Goal: Task Accomplishment & Management: Manage account settings

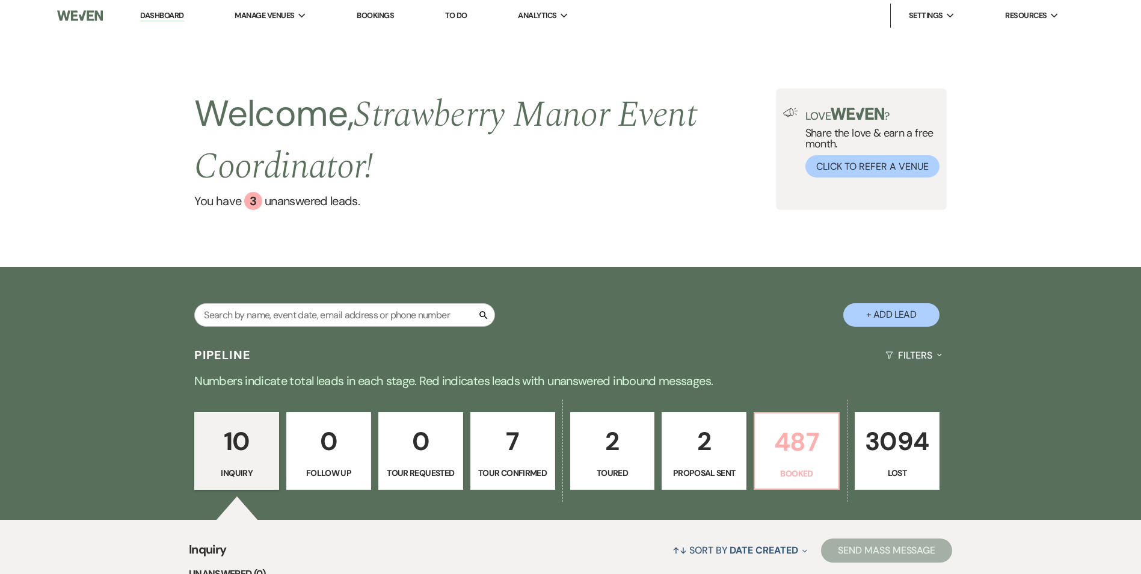
click at [771, 451] on p "487" at bounding box center [796, 442] width 69 height 40
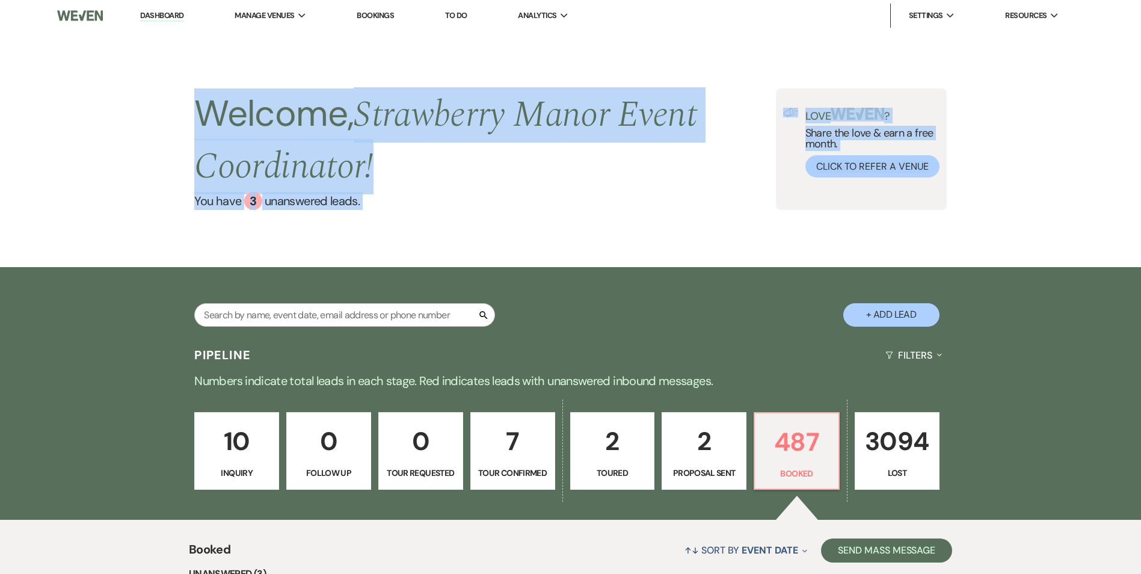
drag, startPoint x: 164, startPoint y: 128, endPoint x: 509, endPoint y: 293, distance: 382.9
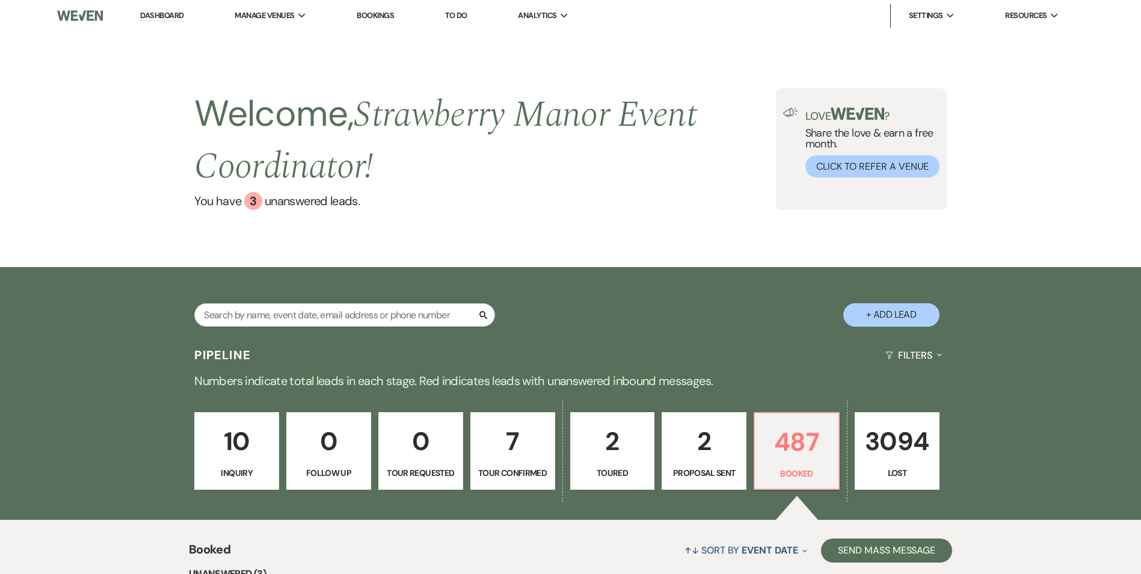
click at [510, 293] on div "Search + Add Lead" at bounding box center [571, 304] width 866 height 63
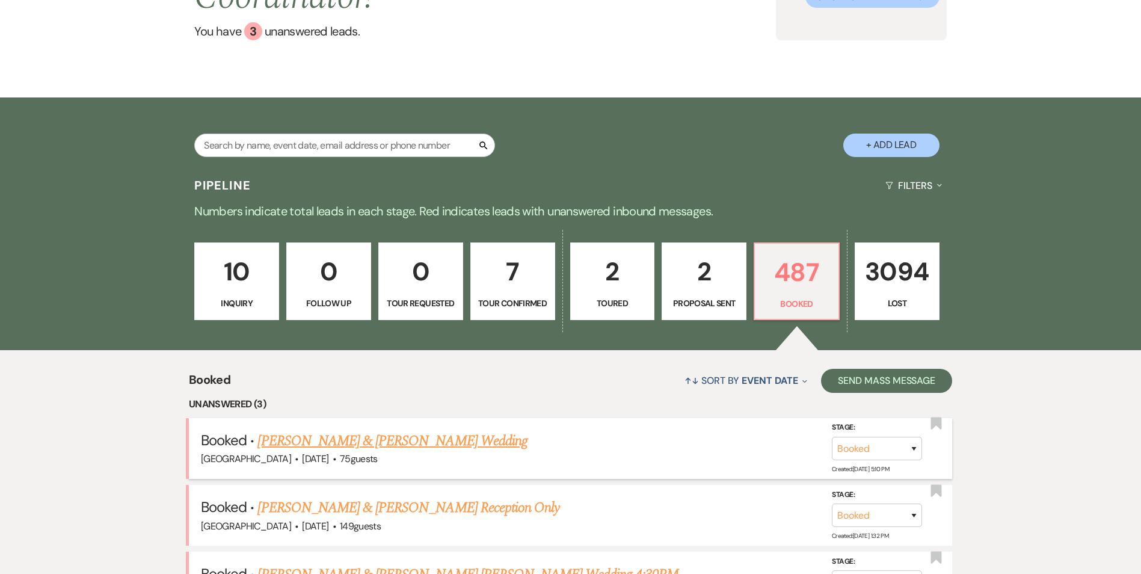
scroll to position [361, 0]
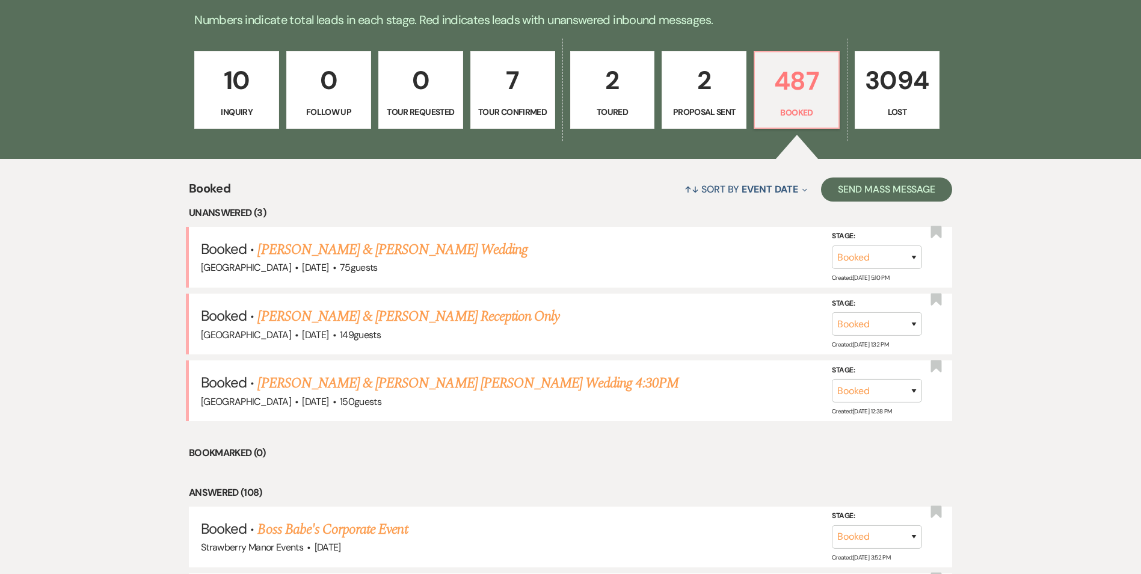
drag, startPoint x: 223, startPoint y: 196, endPoint x: 136, endPoint y: 213, distance: 88.8
drag, startPoint x: 136, startPoint y: 213, endPoint x: 125, endPoint y: 194, distance: 21.6
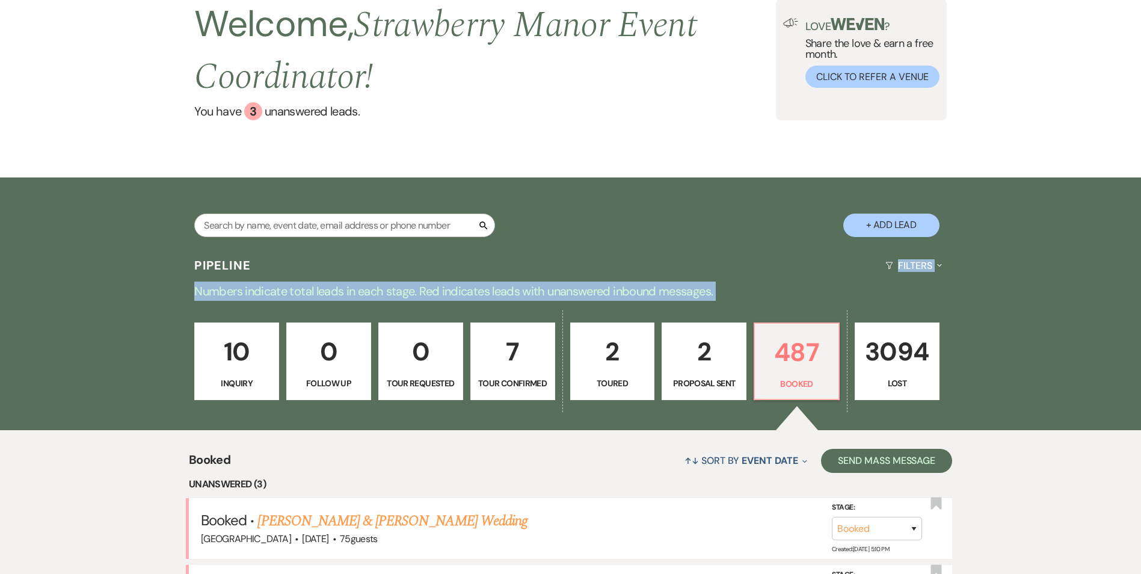
scroll to position [0, 0]
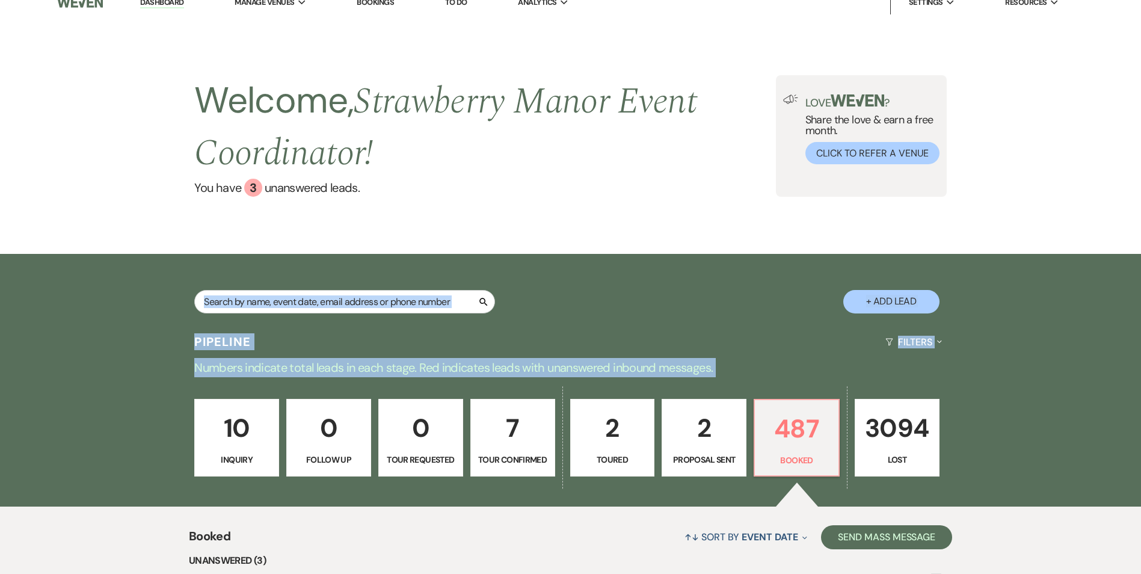
drag, startPoint x: 159, startPoint y: 183, endPoint x: 481, endPoint y: 253, distance: 329.5
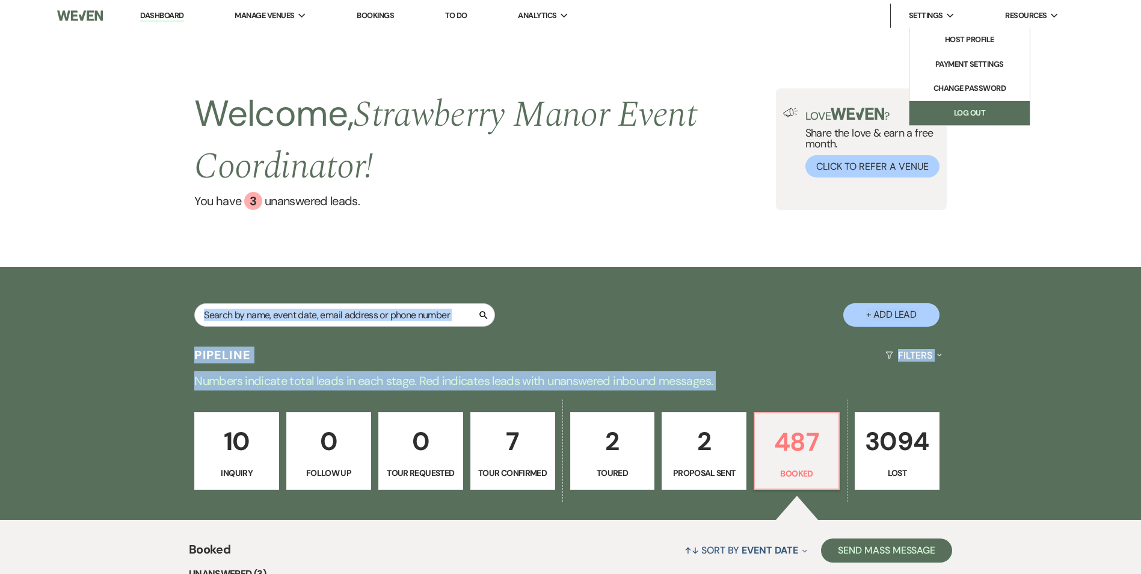
click at [952, 114] on link "Log Out" at bounding box center [970, 113] width 120 height 24
